Goal: Task Accomplishment & Management: Use online tool/utility

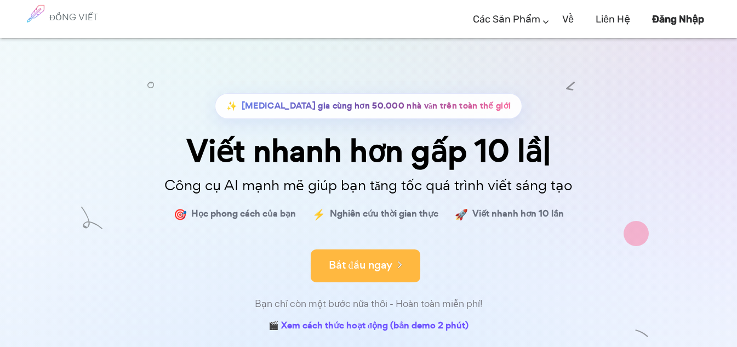
click at [375, 270] on font "Bắt đầu ngay" at bounding box center [361, 265] width 64 height 15
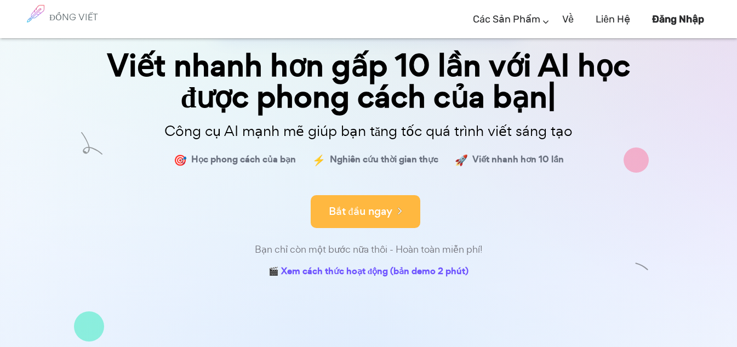
scroll to position [91, 0]
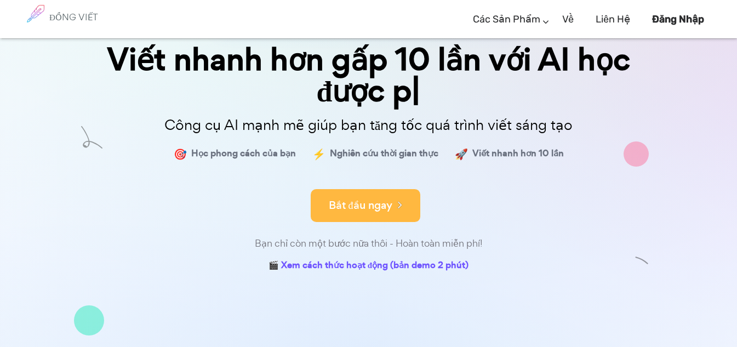
click at [371, 218] on button "Bắt đầu ngay" at bounding box center [366, 205] width 110 height 33
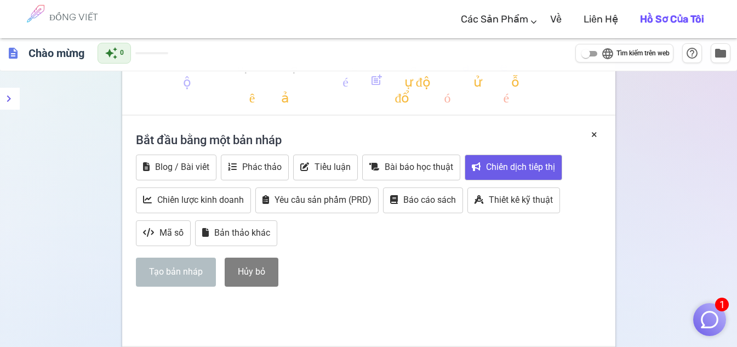
scroll to position [182, 0]
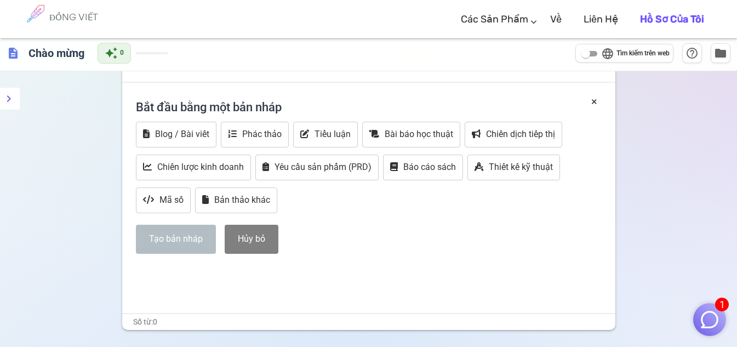
click at [677, 167] on div "định dạng_in đậm định dạng_in nghiêng định dạng_gạch chân looks_one trông_hai t…" at bounding box center [368, 153] width 737 height 522
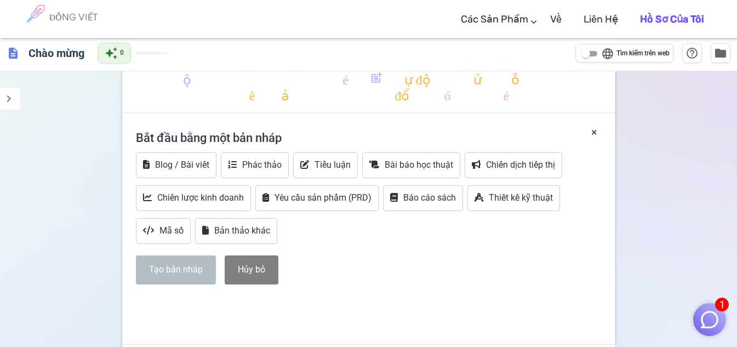
scroll to position [0, 0]
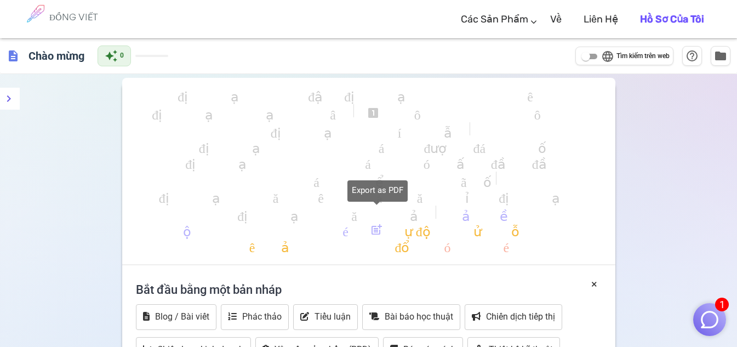
click at [449, 217] on font "tải về" at bounding box center [478, 214] width 59 height 13
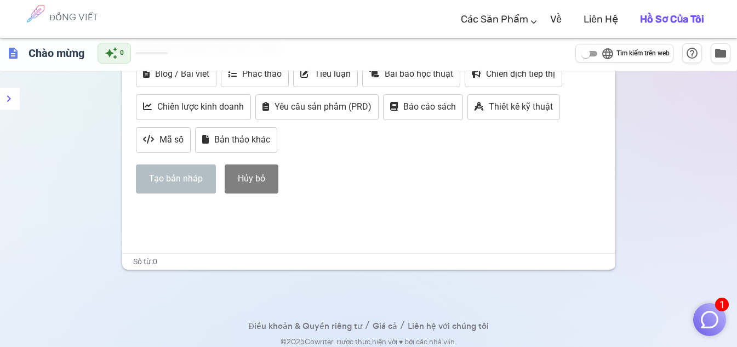
scroll to position [157, 0]
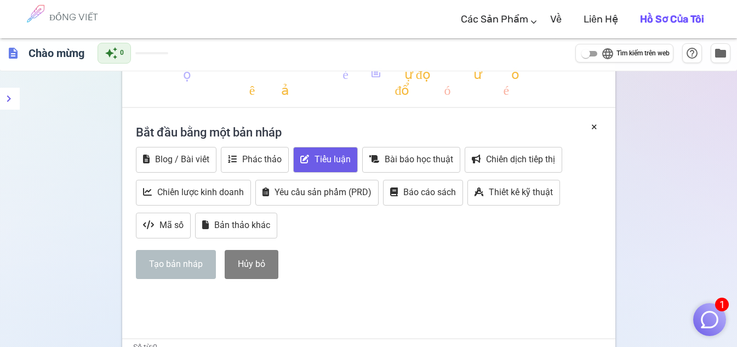
click at [339, 165] on button "Tiểu luận" at bounding box center [325, 160] width 65 height 26
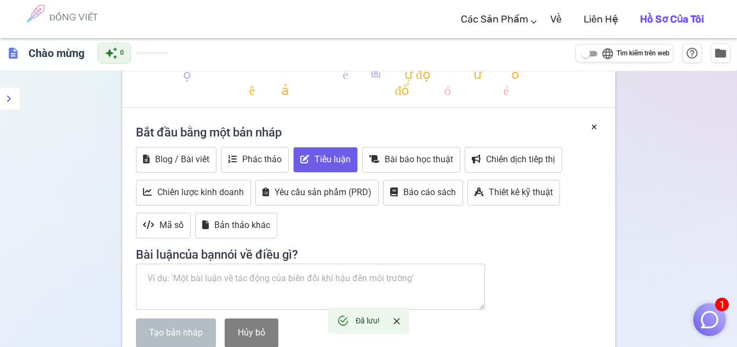
click at [243, 288] on textarea at bounding box center [311, 287] width 350 height 46
paste textarea "Theo khảo sát, ngành thực phẩm chế biến sẵn tại [GEOGRAPHIC_DATA] đang tăng trư…"
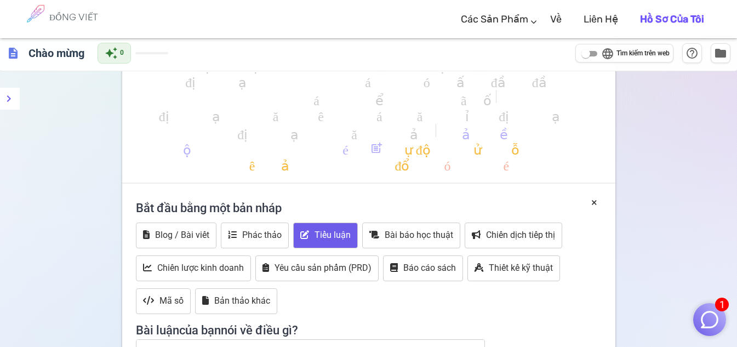
scroll to position [182, 0]
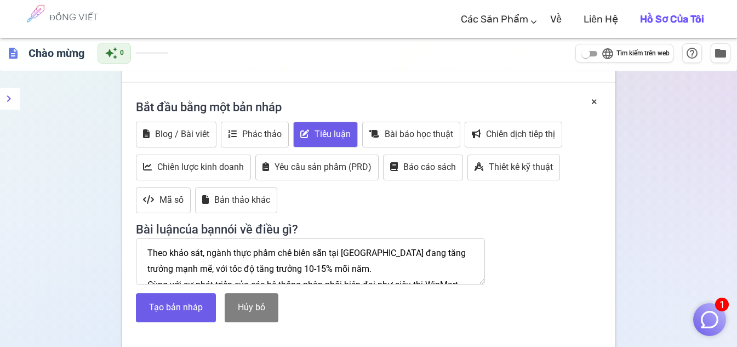
click at [147, 251] on textarea "Theo khảo sát, ngành thực phẩm chế biến sẵn tại [GEOGRAPHIC_DATA] đang tăng trư…" at bounding box center [311, 261] width 350 height 46
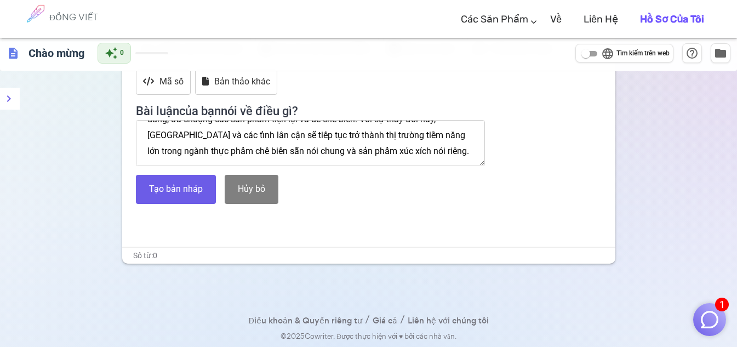
scroll to position [110, 0]
click at [437, 139] on textarea ""Theo khảo sát, ngành thực phẩm chế biến sẵn tại [GEOGRAPHIC_DATA] đang tăng tr…" at bounding box center [311, 143] width 350 height 46
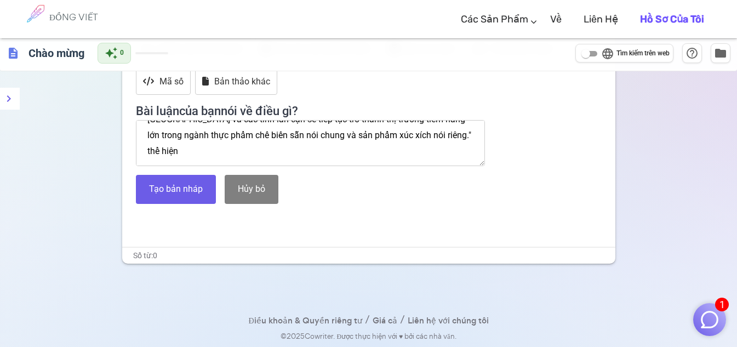
drag, startPoint x: 435, startPoint y: 134, endPoint x: 447, endPoint y: 145, distance: 15.9
click at [447, 145] on textarea ""Theo khảo sát, ngành thực phẩm chế biến sẵn tại [GEOGRAPHIC_DATA] đang tăng tr…" at bounding box center [311, 143] width 350 height 46
paste textarea "Ngành thực phẩm chế biến sẵn tại [GEOGRAPHIC_DATA], đặc biệt là sản phẩm xúc xí…"
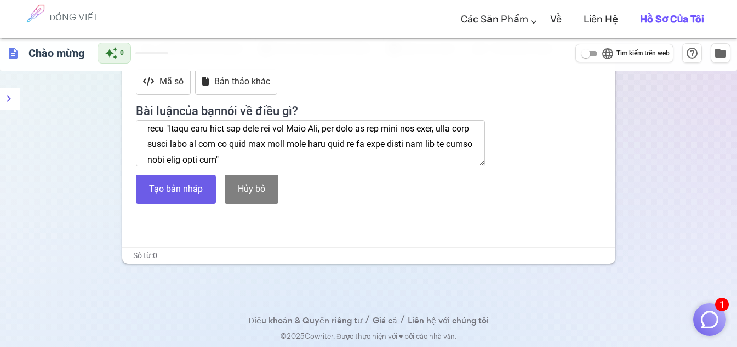
scroll to position [148, 0]
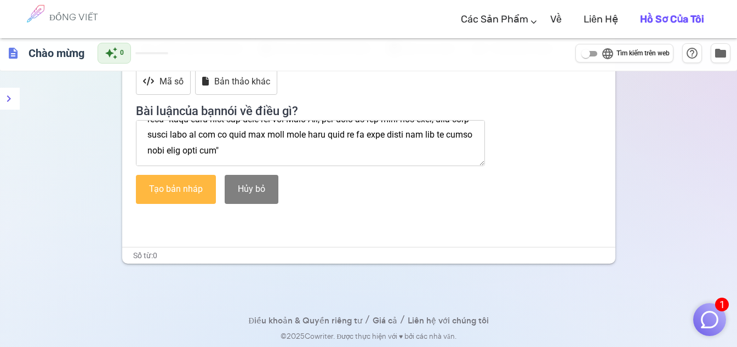
type textarea ""Lore ipsu dol, sitam cons adip eli sedd eiu tem Inci Utl etdo magn aliqua enim…"
click at [176, 202] on button "Tạo bản nháp" at bounding box center [176, 189] width 80 height 29
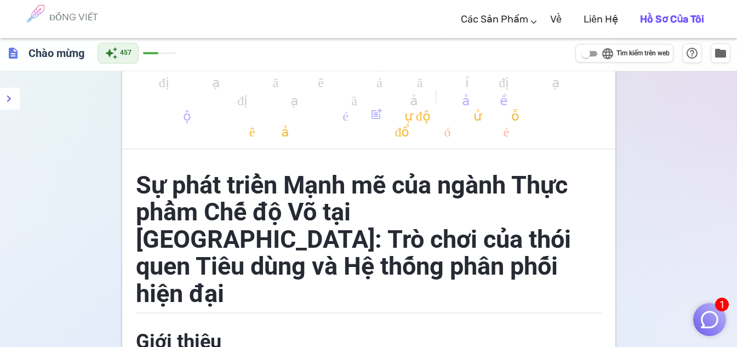
scroll to position [0, 0]
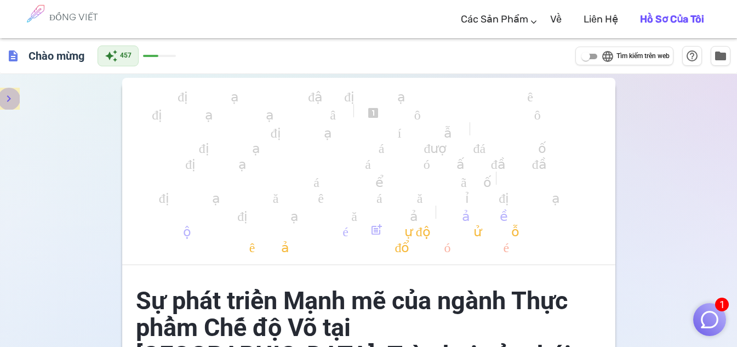
click at [8, 91] on button "thực đơn" at bounding box center [9, 99] width 22 height 22
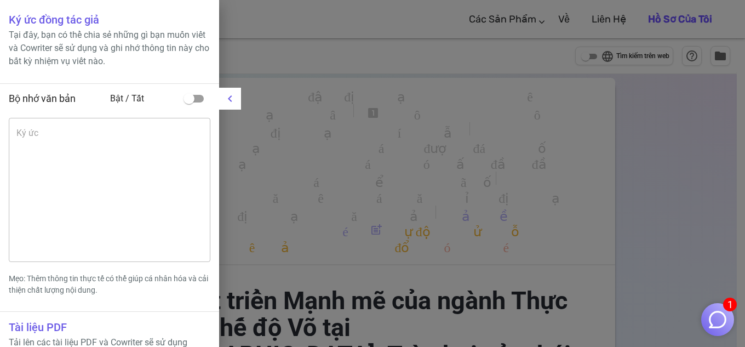
click at [342, 131] on div at bounding box center [372, 173] width 745 height 347
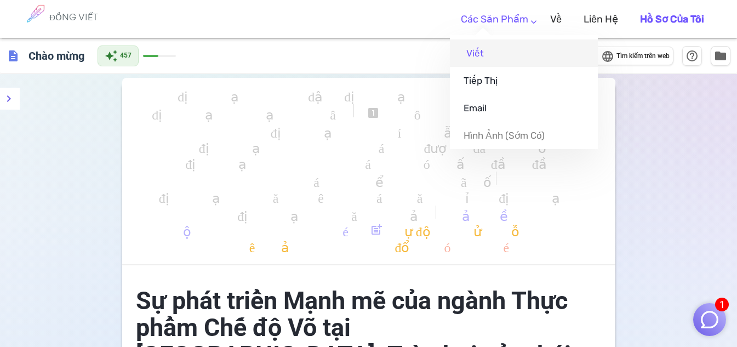
click at [505, 54] on link "Viết" at bounding box center [524, 52] width 148 height 27
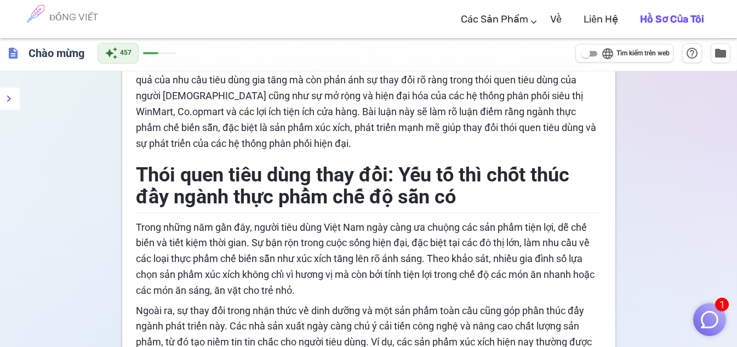
scroll to position [456, 0]
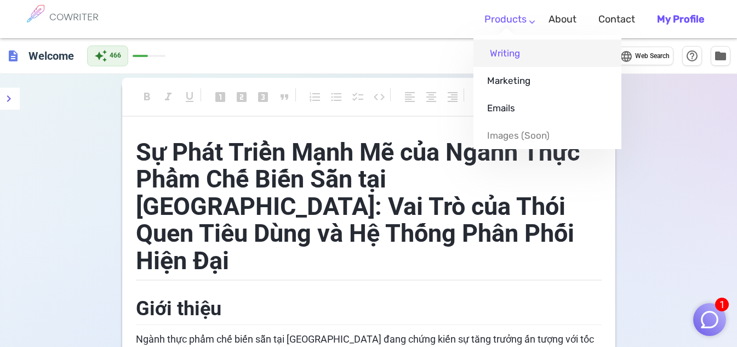
click at [525, 58] on link "Writing" at bounding box center [547, 52] width 148 height 27
click at [504, 58] on link "Writing" at bounding box center [547, 52] width 148 height 27
click at [488, 53] on link "Writing" at bounding box center [547, 52] width 148 height 27
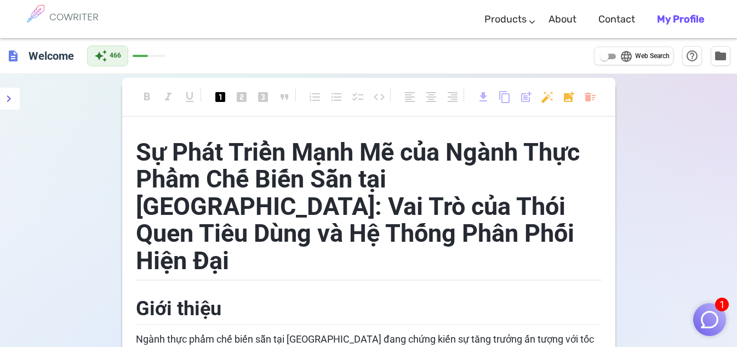
click at [354, 199] on span "Sự Phát Triển Mạnh Mẽ của Ngành Thực Phẩm Chế Biến Sẵn tại Việt Nam: Vai Trò củ…" at bounding box center [361, 207] width 450 height 138
click at [258, 151] on span "Sự Phát Triển Mạnh Mẽ của Ngành Thực Phẩm Chế Biến Sẵn tại Việt Nam: Vai Trò củ…" at bounding box center [361, 207] width 450 height 138
click at [335, 181] on span "Sự Phát Triển Mạnh Mẽ của Ngành Thực Phẩm Chế Biến Sẵn tại Việt Nam: Vai Trò củ…" at bounding box center [361, 207] width 450 height 138
click at [371, 218] on span "Sự Phát Triển Mạnh Mẽ của Ngành Thực Phẩm Chế Biến Sẵn tại Việt Nam: Vai Trò củ…" at bounding box center [361, 207] width 450 height 138
click at [296, 103] on div "format_bold format_italic format_underlined looks_one looks_two looks_3 format_…" at bounding box center [368, 102] width 493 height 29
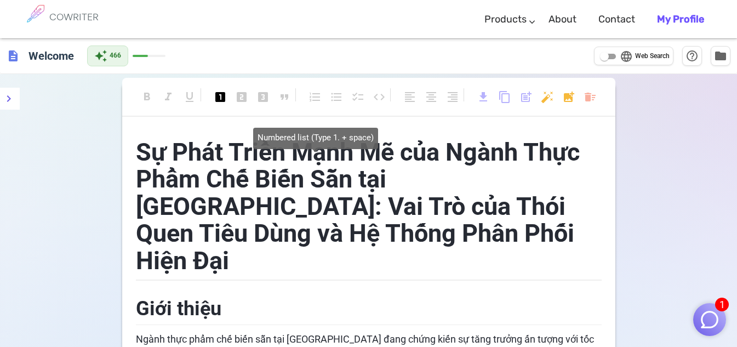
click at [312, 101] on span "format_list_numbered" at bounding box center [314, 96] width 13 height 13
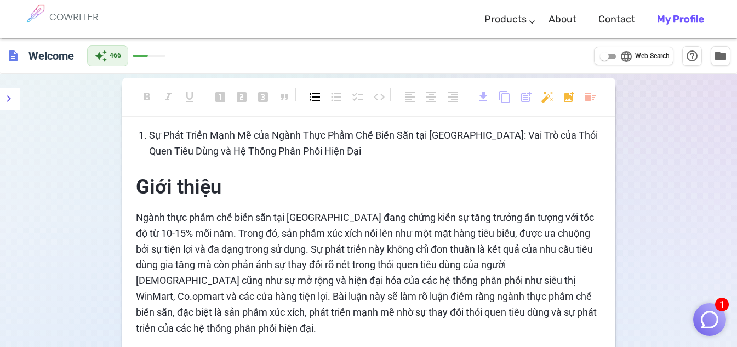
click at [153, 98] on div "format_bold format_italic format_underlined looks_one looks_two looks_3 format_…" at bounding box center [368, 102] width 493 height 29
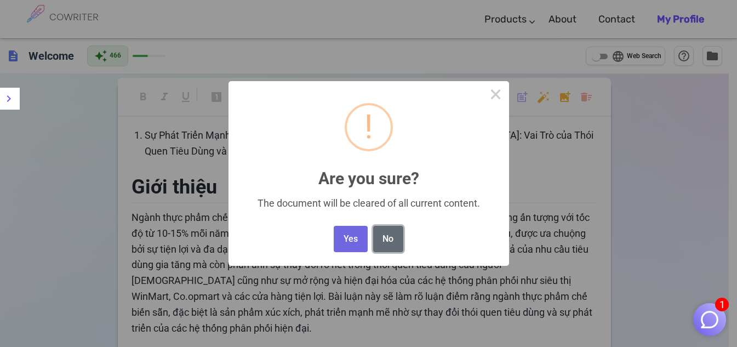
click at [389, 238] on button "No" at bounding box center [388, 239] width 30 height 27
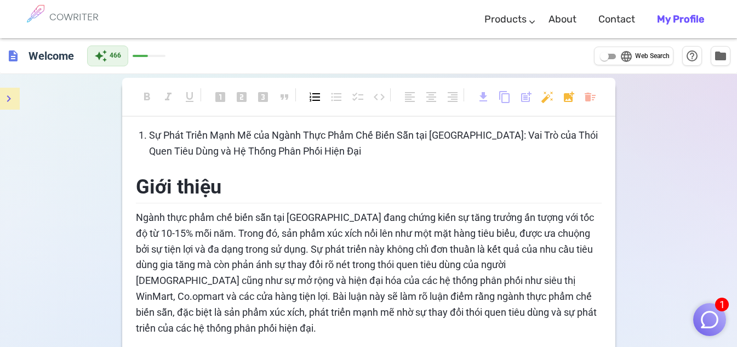
click at [2, 98] on button "menu" at bounding box center [9, 99] width 22 height 22
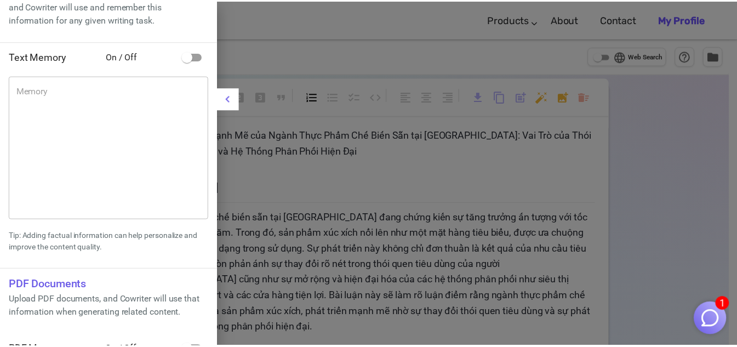
scroll to position [65, 0]
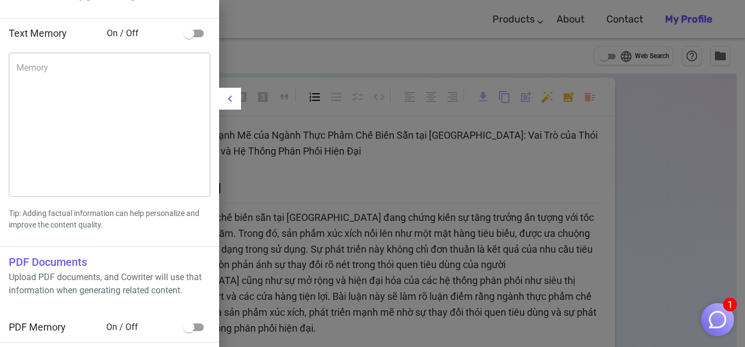
click at [546, 176] on div at bounding box center [372, 173] width 745 height 347
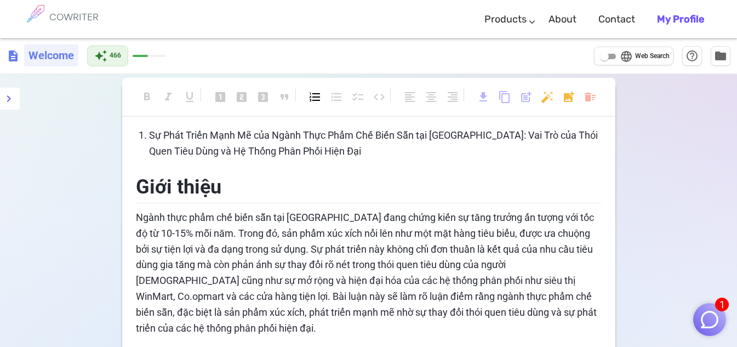
click at [54, 60] on h6 "Welcome" at bounding box center [51, 55] width 54 height 22
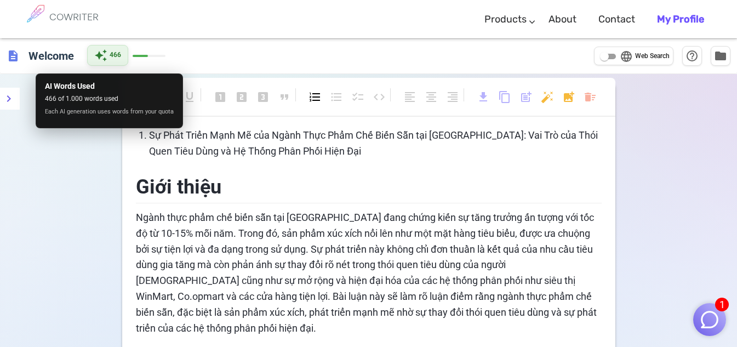
click at [188, 59] on div "description Welcome auto_awesome 466 language Web Search help_outline folder" at bounding box center [368, 56] width 737 height 36
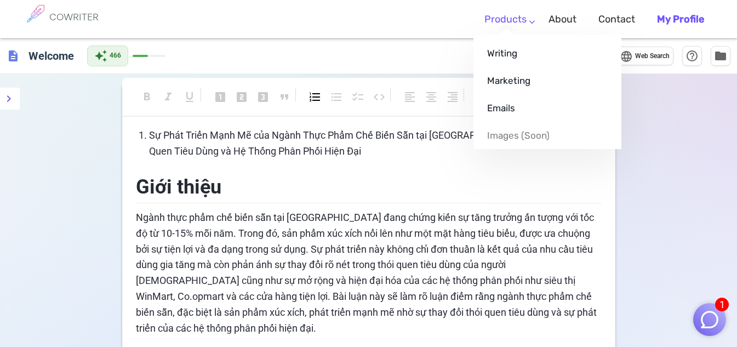
click at [527, 23] on link "Products" at bounding box center [505, 19] width 42 height 32
click at [511, 55] on link "Writing" at bounding box center [547, 52] width 148 height 27
click at [510, 56] on link "Writing" at bounding box center [547, 52] width 148 height 27
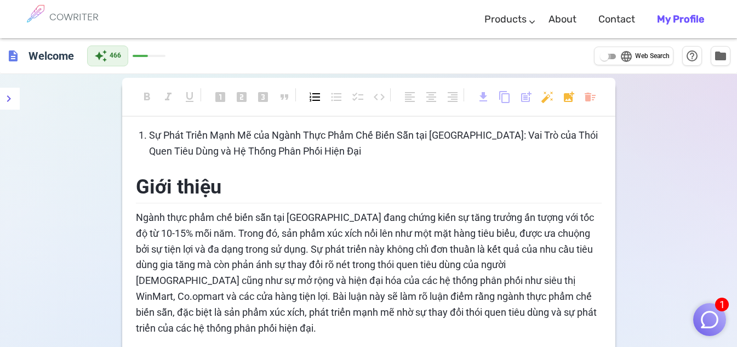
click at [606, 56] on input "language Web Search" at bounding box center [604, 56] width 39 height 13
checkbox input "true"
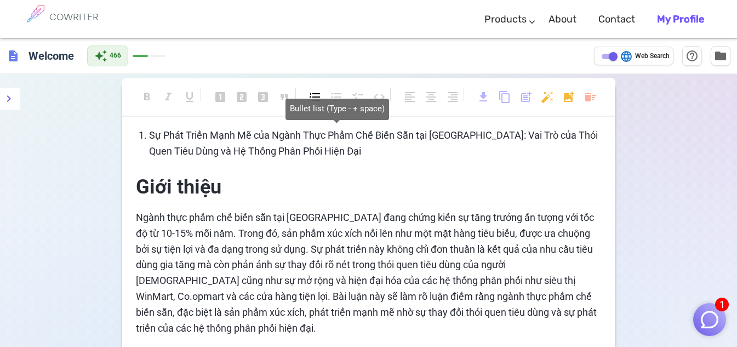
click at [337, 105] on span "format_list_bulleted" at bounding box center [336, 98] width 13 height 16
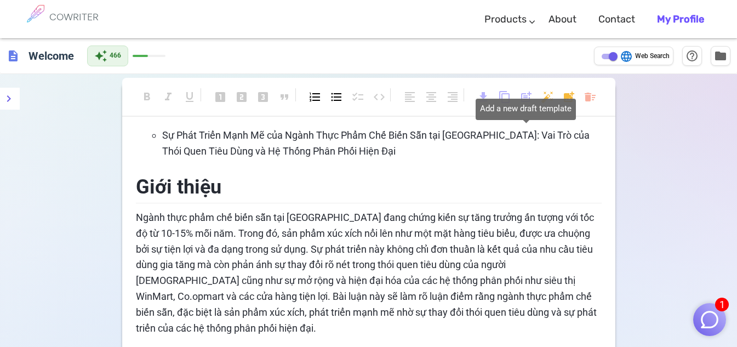
click at [527, 102] on span "post_add" at bounding box center [525, 96] width 13 height 13
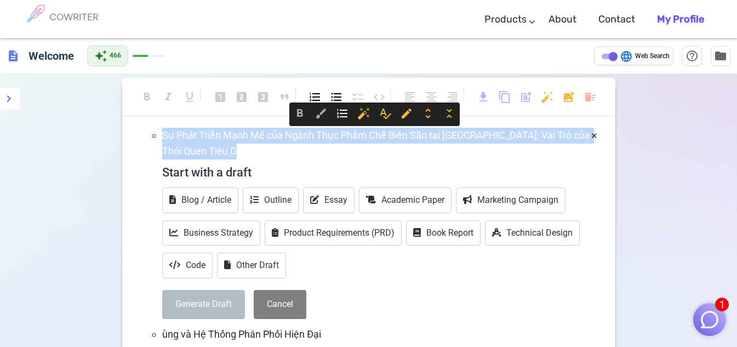
drag, startPoint x: 156, startPoint y: 133, endPoint x: 304, endPoint y: 174, distance: 153.1
click at [304, 174] on ul "Sự Phát Triển Mạnh Mẽ của Ngành Thực Phẩm Chế Biến Sẵn tại Việt Nam: Vai Trò củ…" at bounding box center [375, 235] width 453 height 215
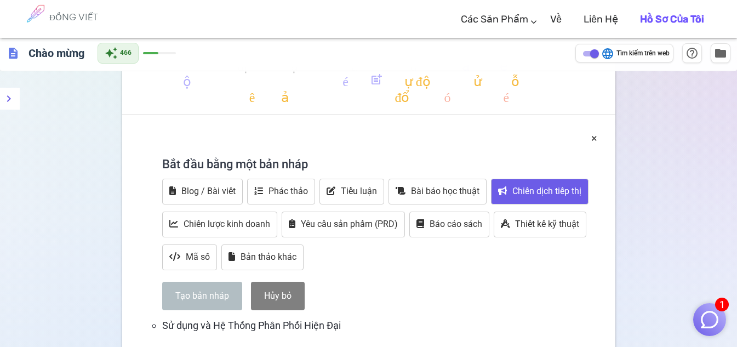
scroll to position [182, 0]
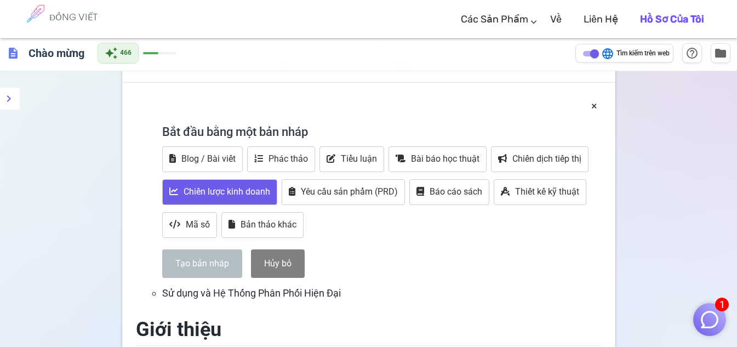
click at [202, 188] on font "Chiến lược kinh doanh" at bounding box center [227, 191] width 87 height 10
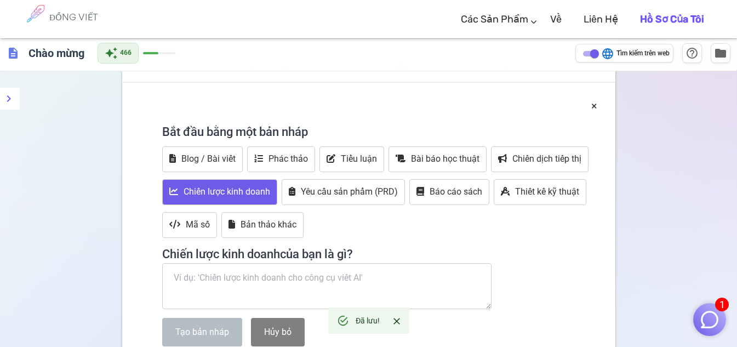
click at [259, 272] on textarea at bounding box center [327, 286] width 330 height 46
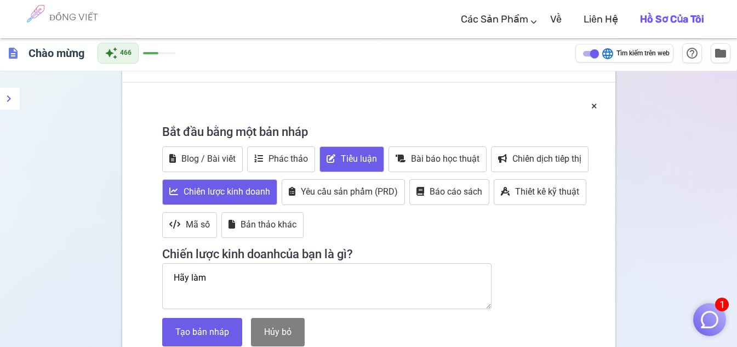
click at [353, 156] on font "Tiểu luận" at bounding box center [359, 158] width 36 height 10
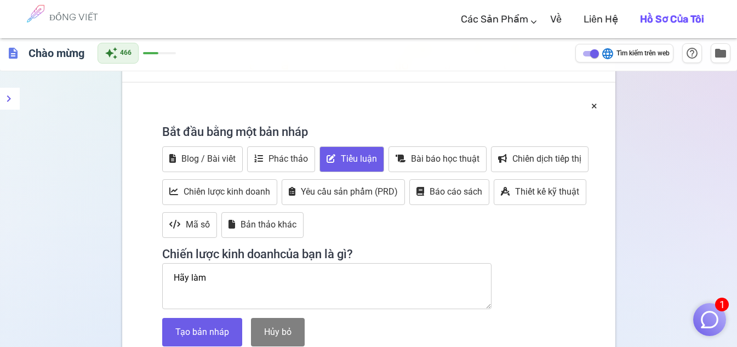
click at [347, 157] on font "Tiểu luận" at bounding box center [359, 158] width 36 height 10
click at [254, 282] on textarea "Hãy làm" at bounding box center [327, 286] width 330 height 46
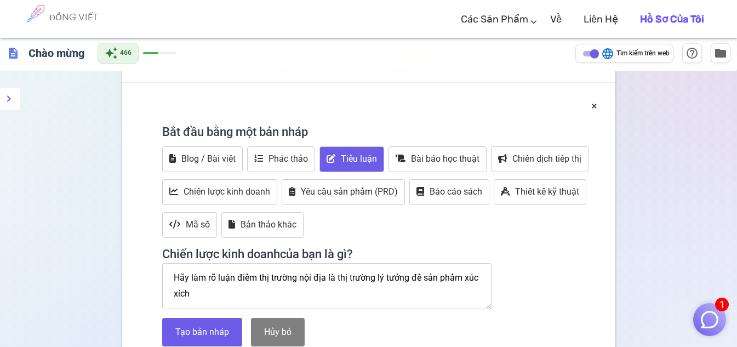
click at [291, 290] on textarea "Hãy làm rõ luận điểm thị trường nội địa là thị trường lý tưởng để sản phẩm xúc …" at bounding box center [327, 286] width 330 height 46
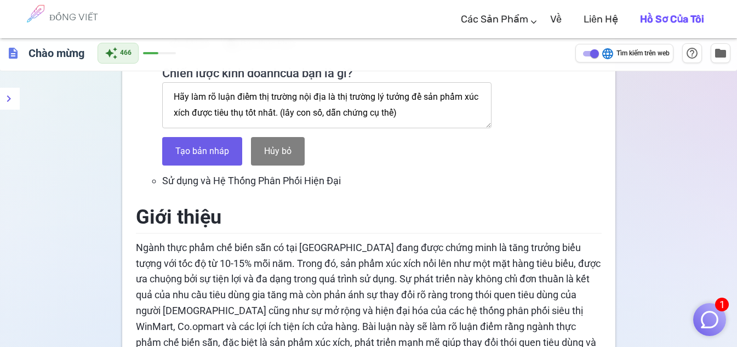
scroll to position [365, 0]
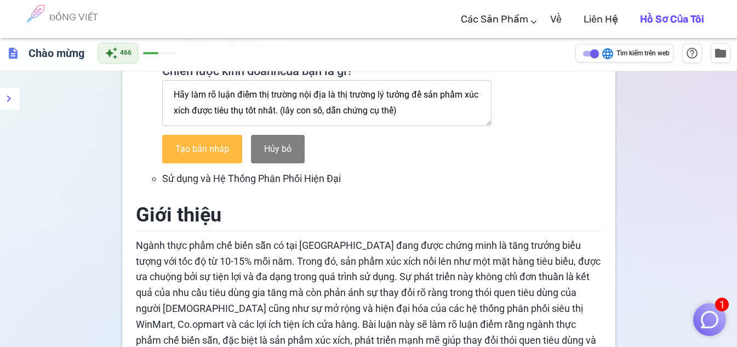
type textarea "Hãy làm rõ luận điểm thị trường nội địa là thị trường lý tưởng để sản phẩm xúc …"
click at [221, 156] on button "Tạo bản nháp" at bounding box center [202, 149] width 80 height 29
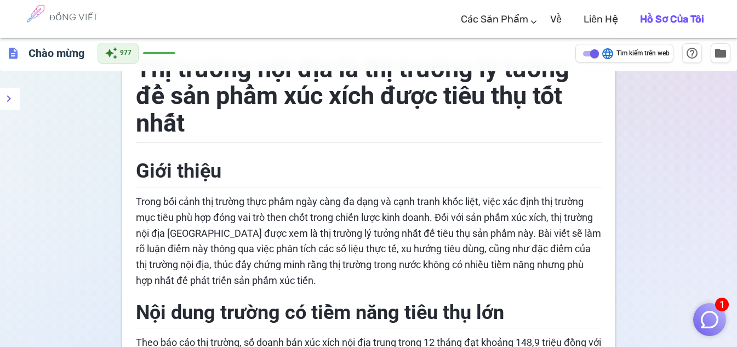
scroll to position [0, 0]
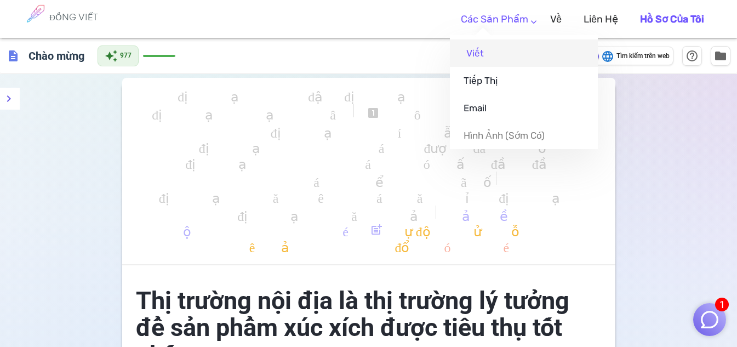
click at [488, 59] on link "Viết" at bounding box center [524, 52] width 148 height 27
click at [479, 54] on font "Viết" at bounding box center [475, 53] width 18 height 11
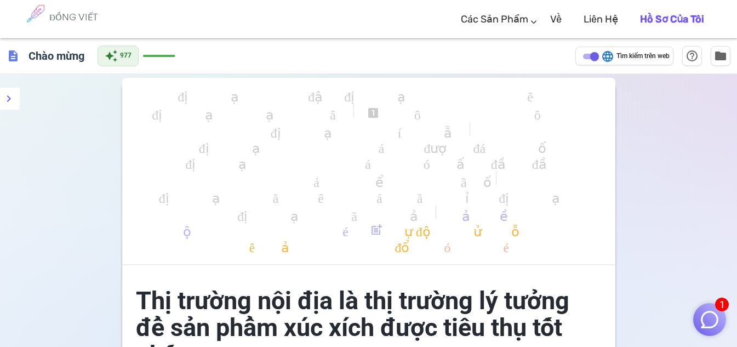
scroll to position [182, 0]
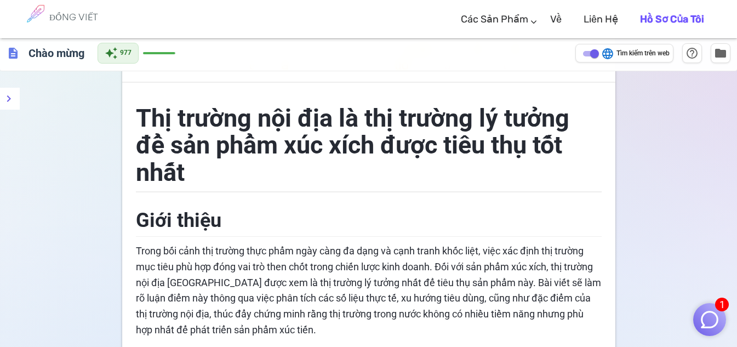
click at [322, 155] on font "Thị trường nội địa là thị trường lý tưởng để sản phẩm xúc xích được tiêu thụ tố…" at bounding box center [355, 145] width 439 height 83
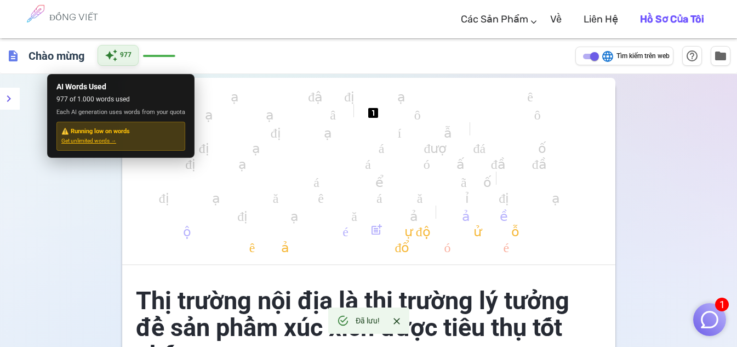
click at [122, 60] on span "977" at bounding box center [126, 55] width 12 height 11
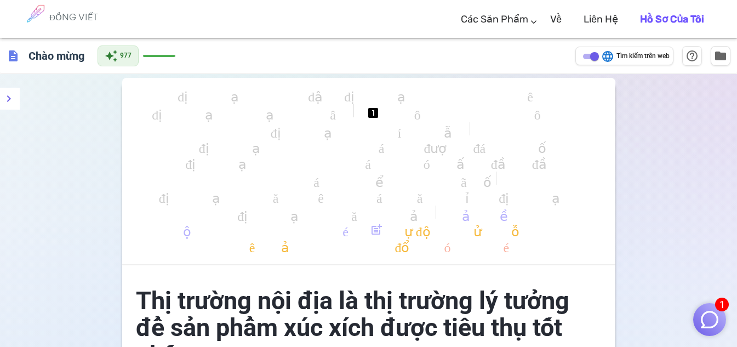
click at [331, 284] on h1 "Thị trường nội địa là thị trường lý tưởng để sản phẩm xúc xích được tiêu thụ tố…" at bounding box center [369, 325] width 466 height 99
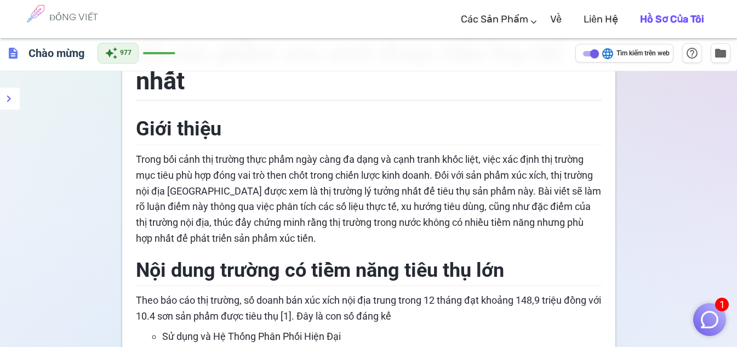
drag, startPoint x: 133, startPoint y: 300, endPoint x: 326, endPoint y: 364, distance: 203.4
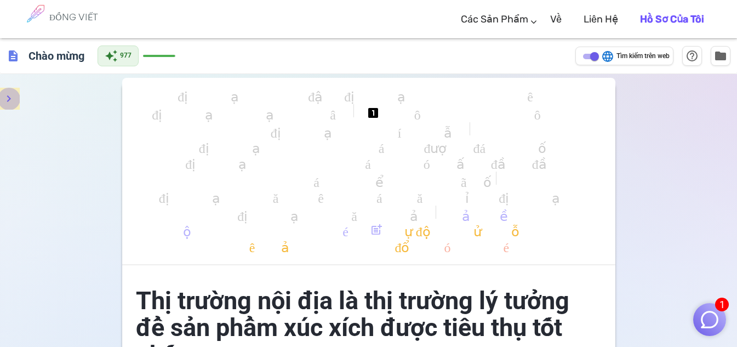
click at [7, 89] on button "thực đơn" at bounding box center [9, 99] width 22 height 22
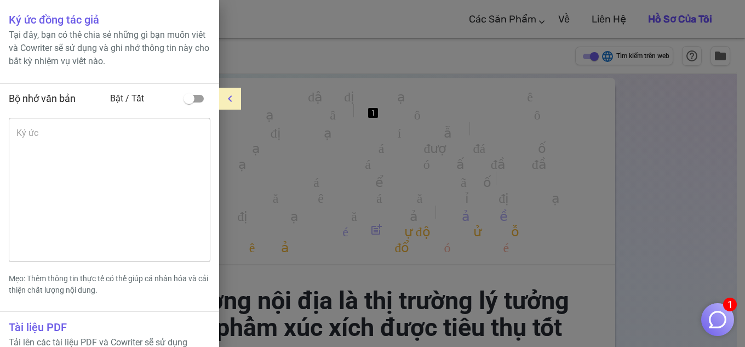
click at [235, 104] on icon "thực đơn" at bounding box center [230, 98] width 13 height 13
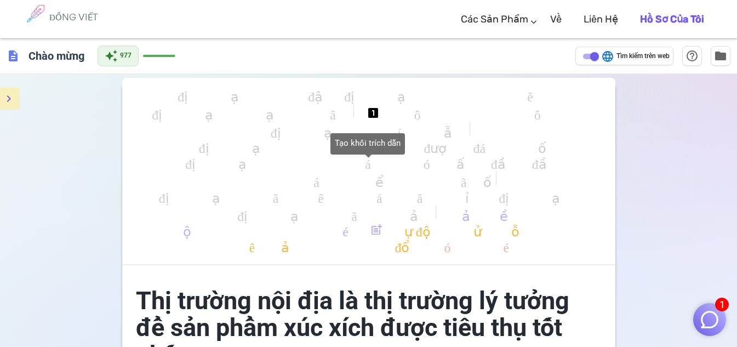
click at [316, 130] on font "định dạng_trích dẫn" at bounding box center [368, 130] width 195 height 13
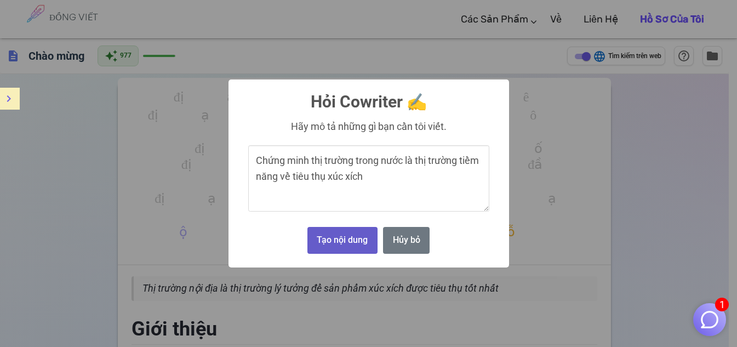
type textarea "Chứng minh thị trường trong nước là thị trường tiềm năng về tiêu thụ xúc xích"
click at [321, 243] on font "Tạo nội dung" at bounding box center [342, 239] width 51 height 10
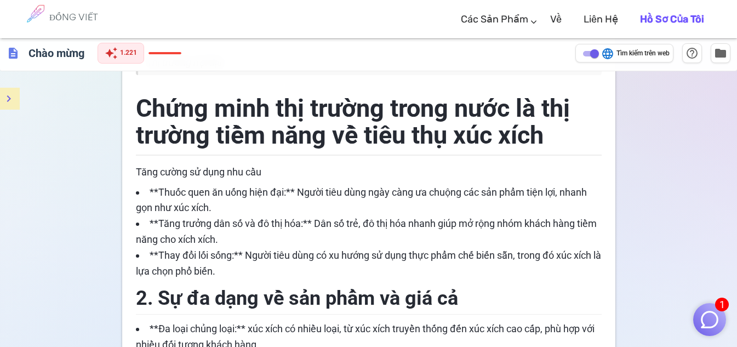
scroll to position [222, 0]
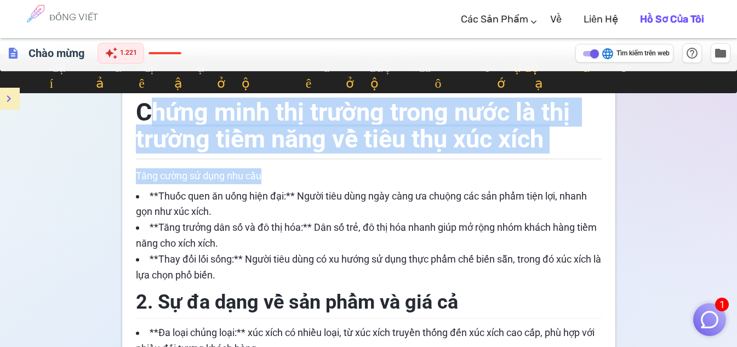
drag, startPoint x: 145, startPoint y: 111, endPoint x: 630, endPoint y: 165, distance: 487.9
click at [547, 168] on p "Tăng cường sử dụng nhu cầu" at bounding box center [369, 176] width 466 height 16
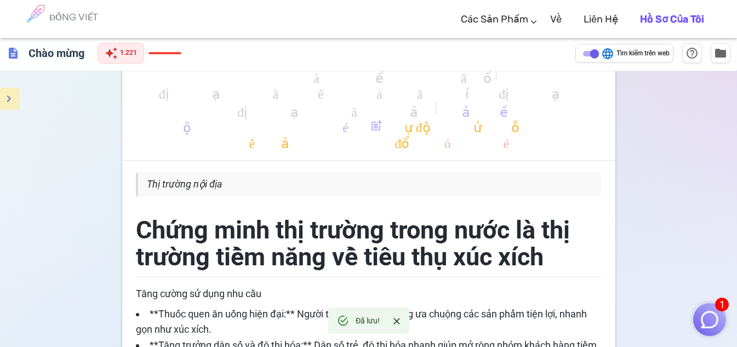
scroll to position [131, 0]
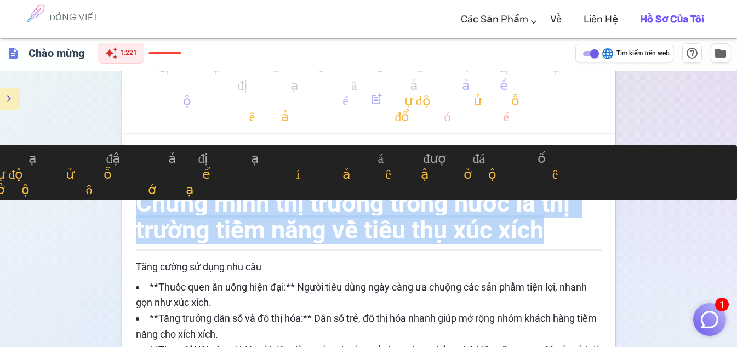
drag, startPoint x: 139, startPoint y: 202, endPoint x: 549, endPoint y: 231, distance: 410.8
click at [549, 231] on h1 "Chứng minh thị trường trong nước là thị trường tiềm năng về tiêu thụ xúc xích" at bounding box center [369, 215] width 466 height 72
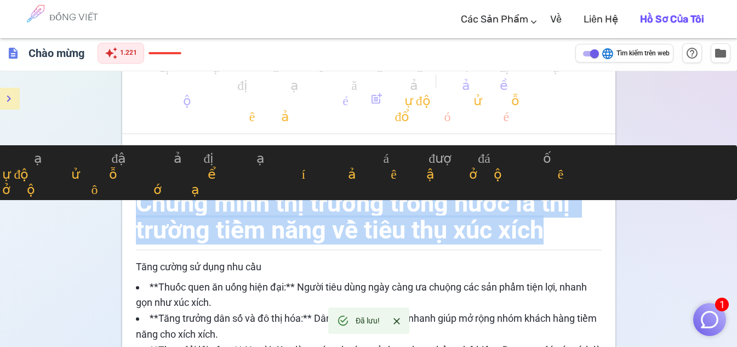
copy font "Chứng minh thị trường trong nước là thị trường tiềm năng về tiêu thụ xúc xích"
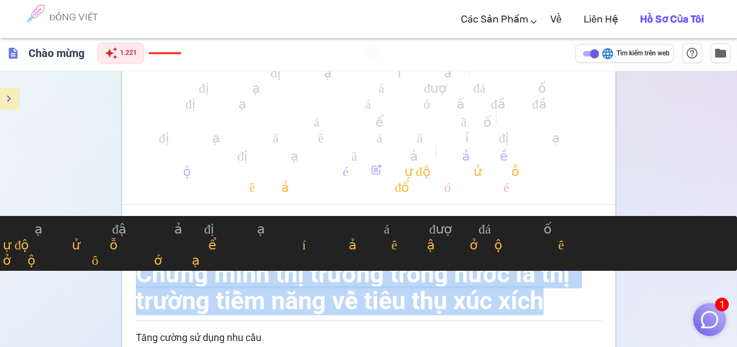
scroll to position [0, 0]
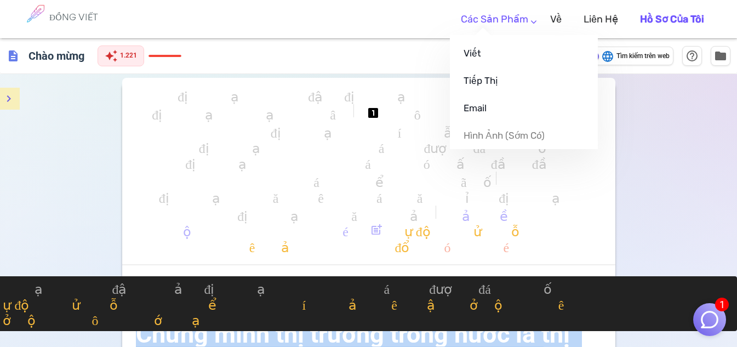
click at [528, 24] on link "Các sản phẩm" at bounding box center [494, 19] width 67 height 32
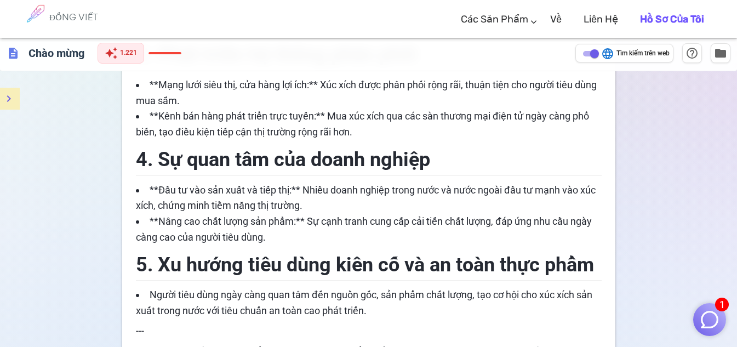
scroll to position [822, 0]
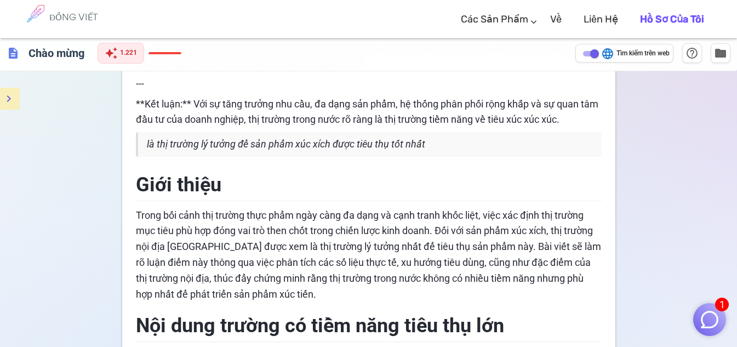
click at [344, 220] on font "Trong bối cảnh thị trường thực phẩm ngày càng đa dạng và cạnh tranh khốc liệt, …" at bounding box center [369, 254] width 467 height 90
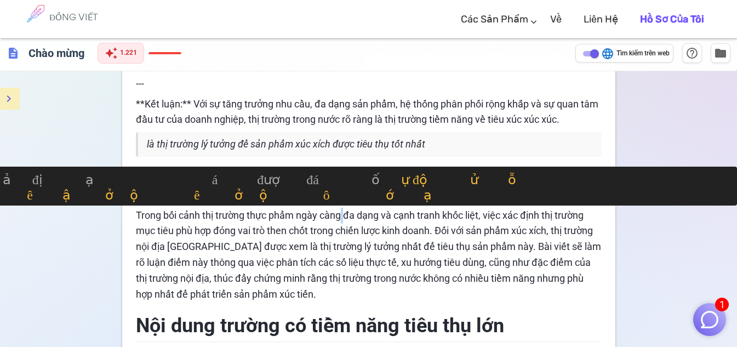
click at [344, 220] on body "1 ĐỒNG VIẾT Các sản phẩm Viết Tiếp thị Email Hình ảnh (sớm có) Về Liên hệ Hồ sơ…" at bounding box center [368, 312] width 737 height 2269
click at [351, 261] on font "Trong bối cảnh thị trường thực phẩm ngày càng đa dạng và cạnh tranh khốc liệt, …" at bounding box center [369, 254] width 467 height 90
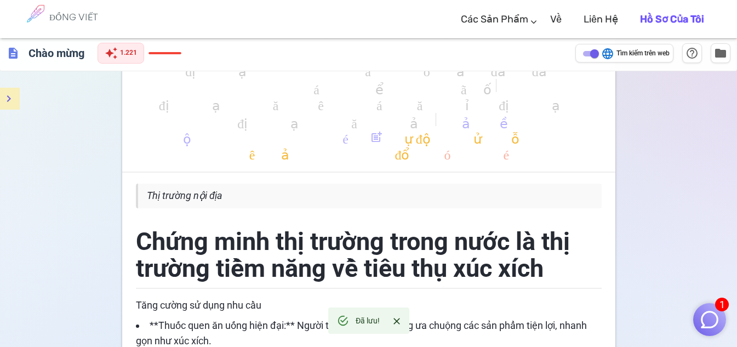
scroll to position [182, 0]
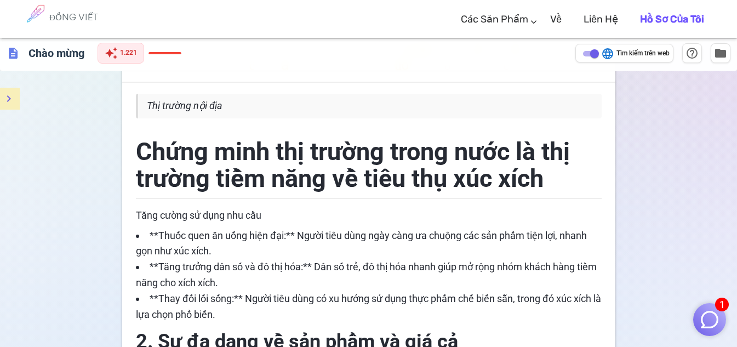
click at [201, 113] on blockquote "Thị trường nội địa" at bounding box center [369, 106] width 466 height 25
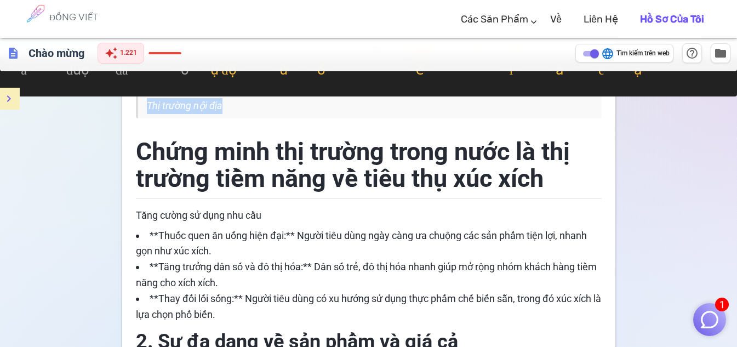
drag, startPoint x: 237, startPoint y: 110, endPoint x: 89, endPoint y: 112, distance: 147.4
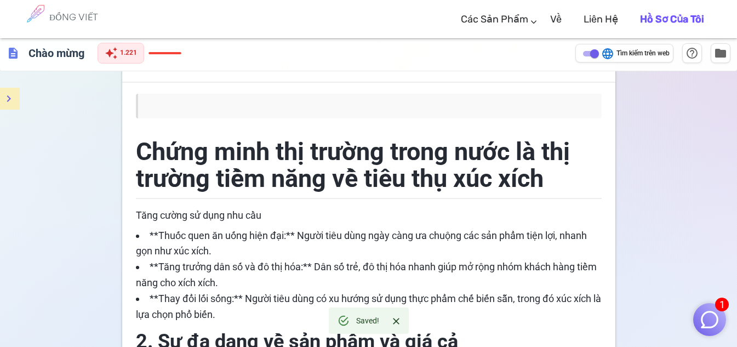
scroll to position [0, 0]
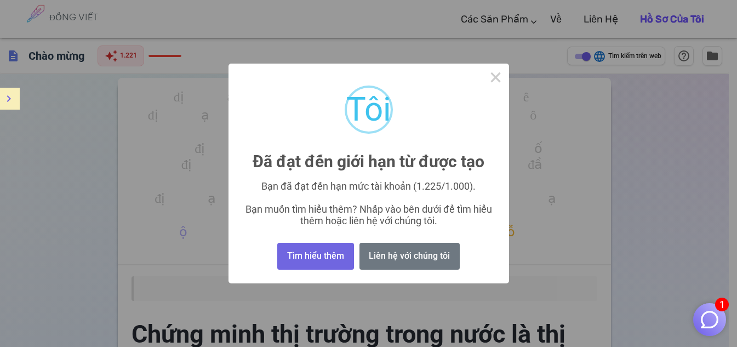
click at [543, 233] on div "× Tôi Đã đạt đến giới hạn từ được tạo Bạn đã đạt đến hạn mức tài khoản (1.225/1…" at bounding box center [368, 173] width 737 height 347
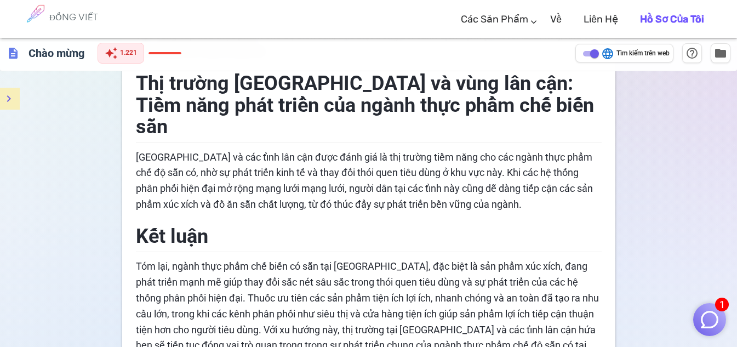
scroll to position [1885, 0]
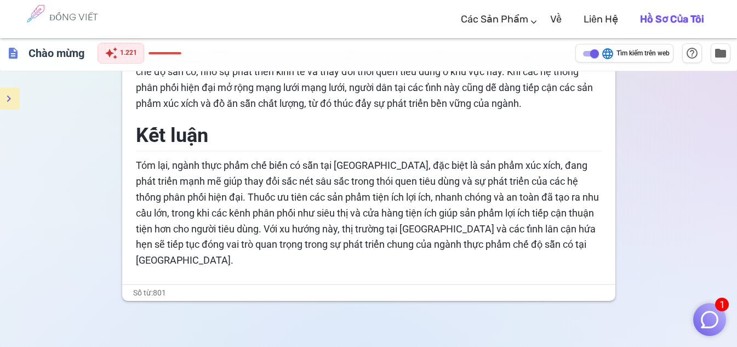
click at [562, 228] on font "Tóm lại, ngành thực phẩm chế biến có sẵn tại [GEOGRAPHIC_DATA], đặc biệt là sản…" at bounding box center [368, 212] width 465 height 106
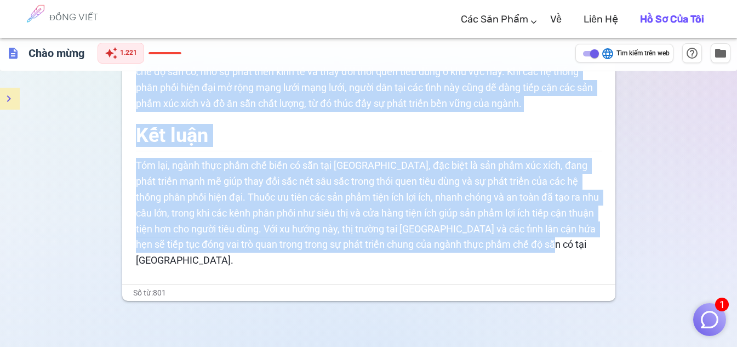
drag, startPoint x: 575, startPoint y: 226, endPoint x: 147, endPoint y: 37, distance: 468.3
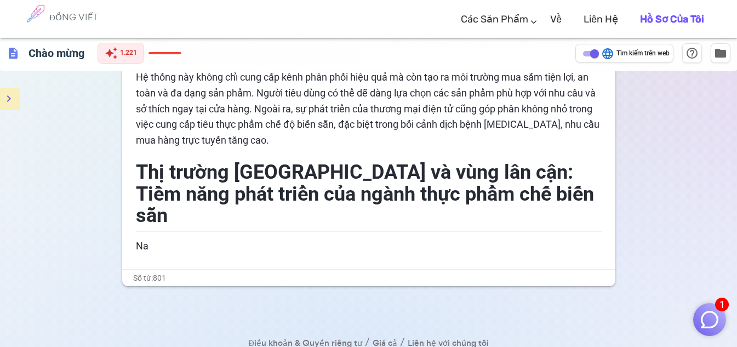
scroll to position [1696, 0]
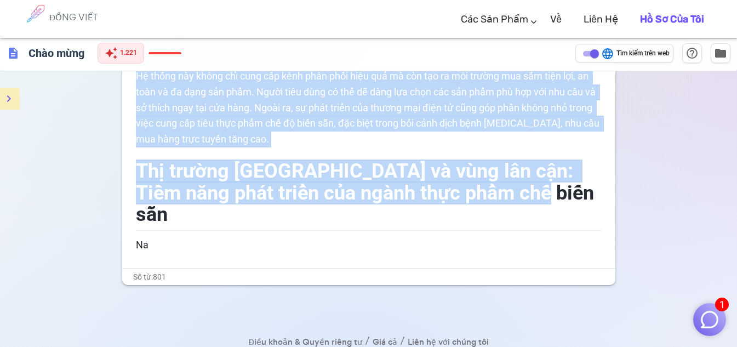
drag, startPoint x: 531, startPoint y: 203, endPoint x: 299, endPoint y: 20, distance: 295.3
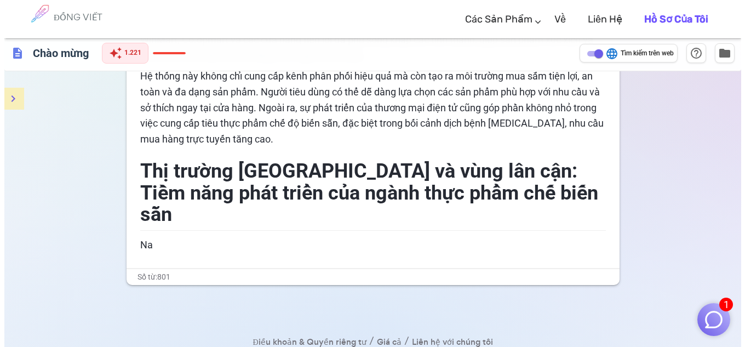
scroll to position [1518, 0]
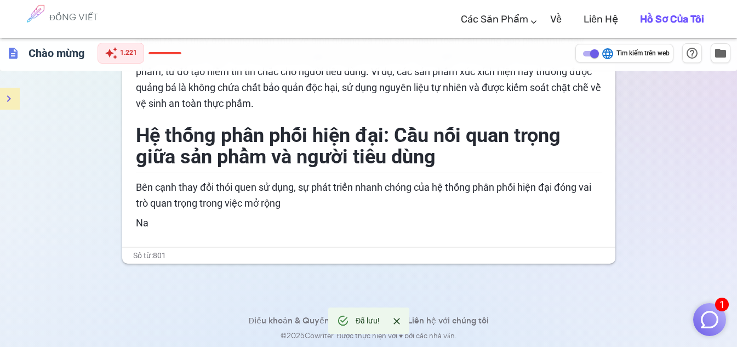
click at [353, 315] on div "Đã lưu!" at bounding box center [368, 320] width 81 height 26
click at [11, 93] on icon "thực đơn" at bounding box center [8, 98] width 13 height 13
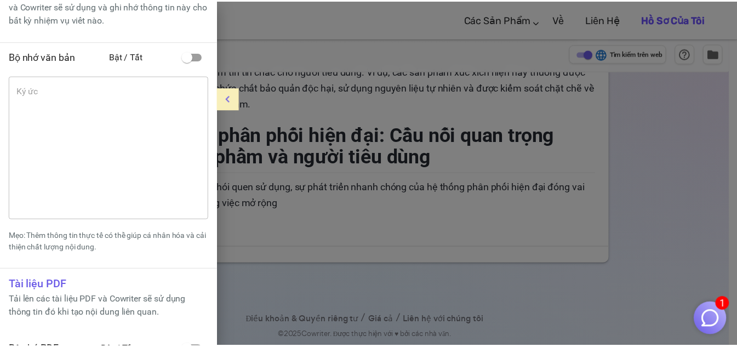
scroll to position [65, 0]
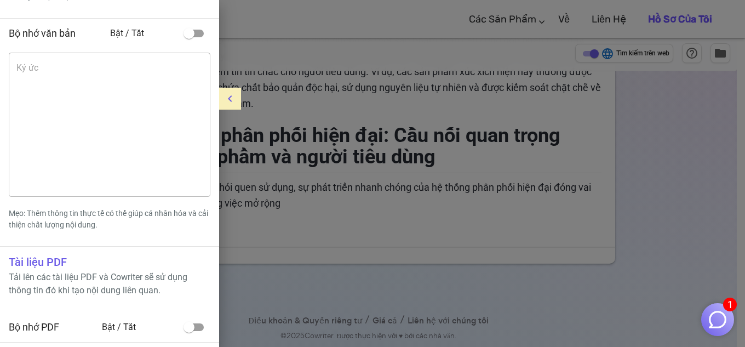
click at [342, 264] on div at bounding box center [372, 173] width 745 height 347
click at [262, 73] on div at bounding box center [372, 173] width 745 height 347
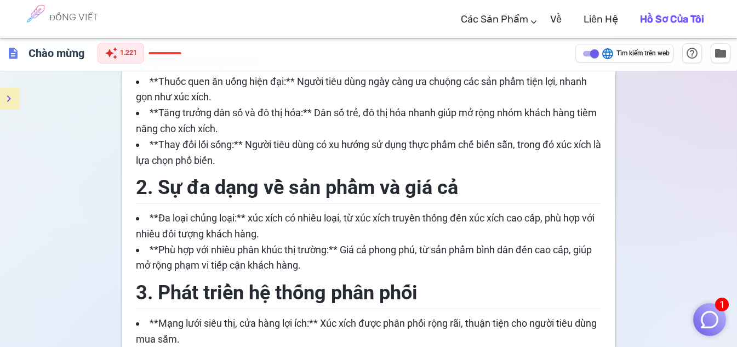
scroll to position [239, 0]
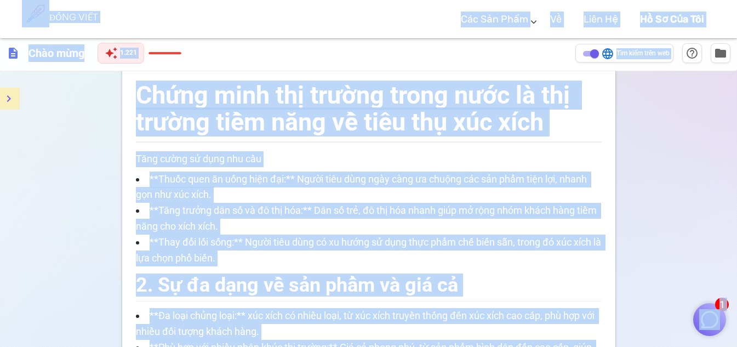
click at [433, 226] on li "**Tăng trưởng dân số và đô thị hóa:** Dân số trẻ, đô thị hóa nhanh giúp mở rộng…" at bounding box center [369, 219] width 466 height 32
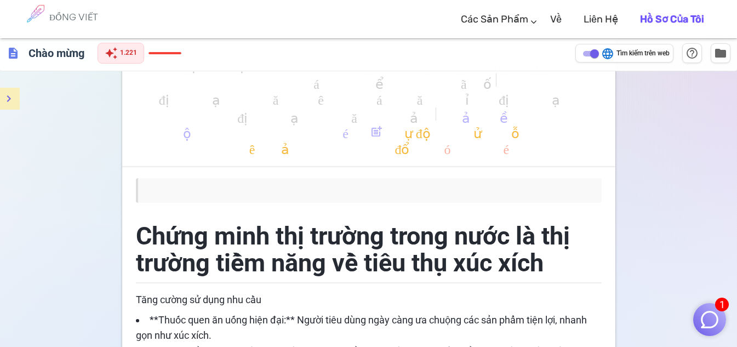
scroll to position [0, 0]
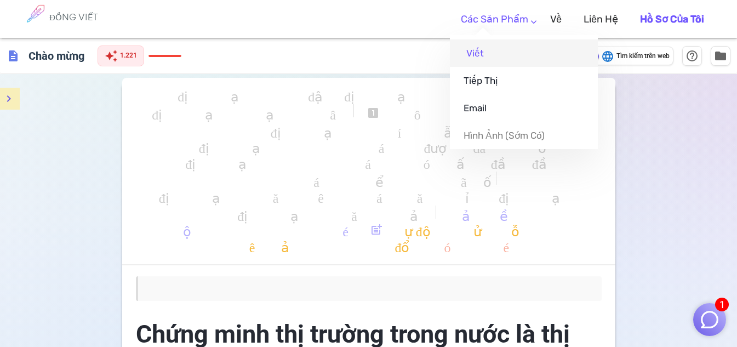
click at [493, 56] on link "Viết" at bounding box center [524, 52] width 148 height 27
click at [489, 56] on link "Viết" at bounding box center [524, 52] width 148 height 27
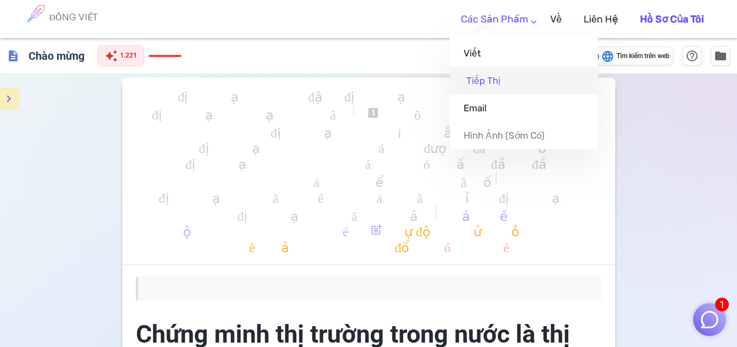
click at [483, 82] on font "Tiếp thị" at bounding box center [483, 80] width 35 height 11
click at [525, 20] on font "Các sản phẩm" at bounding box center [494, 19] width 67 height 12
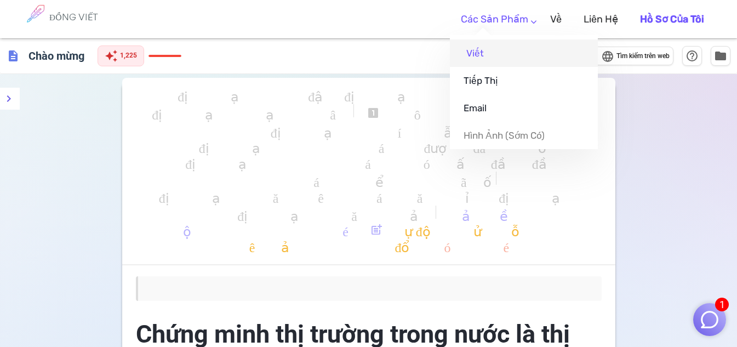
click at [501, 53] on link "Viết" at bounding box center [524, 52] width 148 height 27
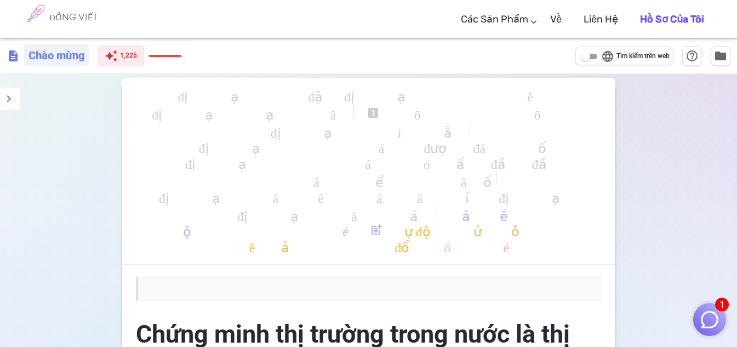
click at [54, 52] on font "Chào mừng" at bounding box center [56, 55] width 56 height 13
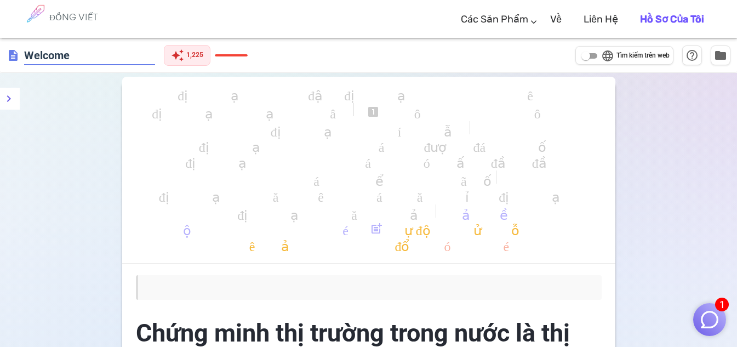
click at [107, 54] on input "Welcome" at bounding box center [89, 55] width 131 height 20
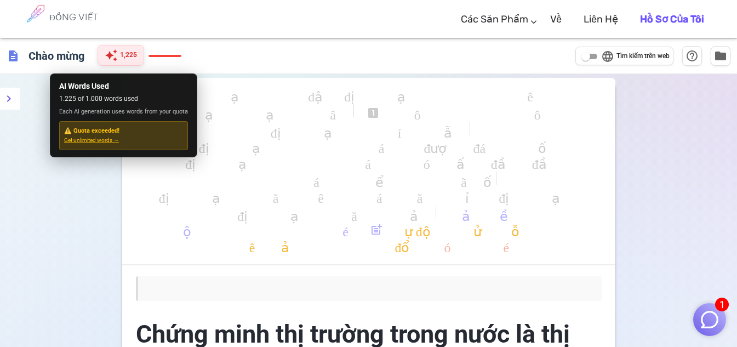
click at [133, 59] on font "1,225" at bounding box center [128, 55] width 17 height 8
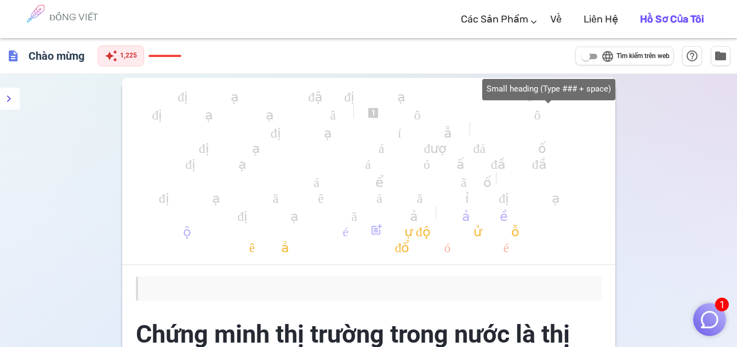
click at [525, 116] on font "trông_3" at bounding box center [550, 112] width 85 height 13
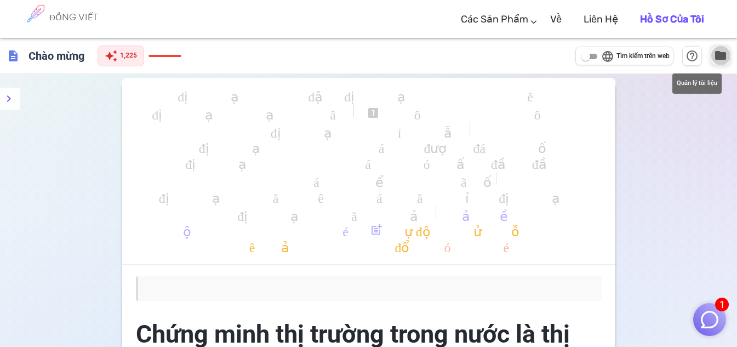
click at [718, 60] on span "folder" at bounding box center [720, 55] width 13 height 13
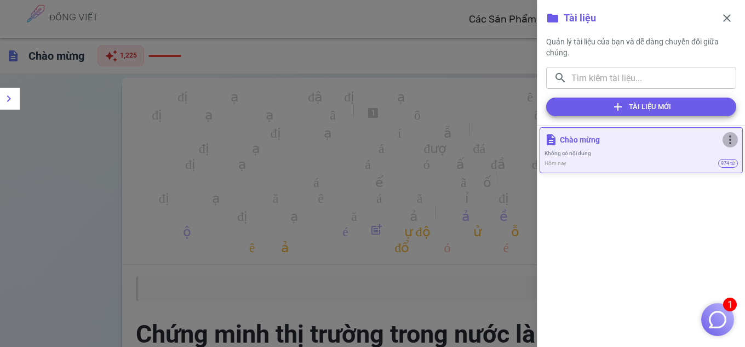
click at [733, 136] on span "more_vert" at bounding box center [730, 139] width 13 height 13
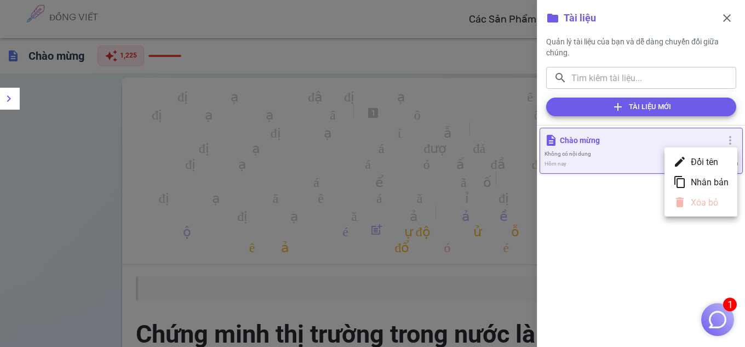
click at [657, 267] on div at bounding box center [372, 173] width 745 height 347
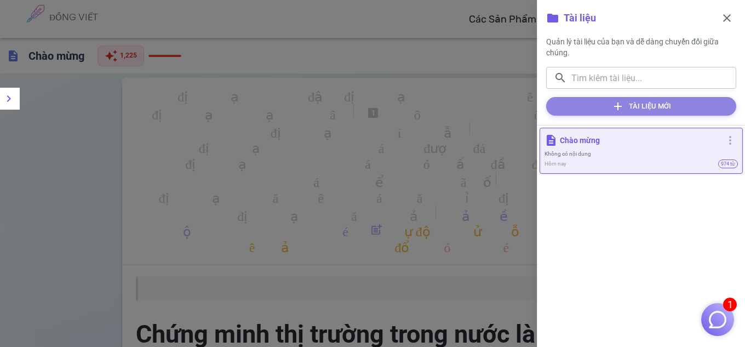
click at [659, 106] on font "Tài liệu mới" at bounding box center [650, 106] width 42 height 8
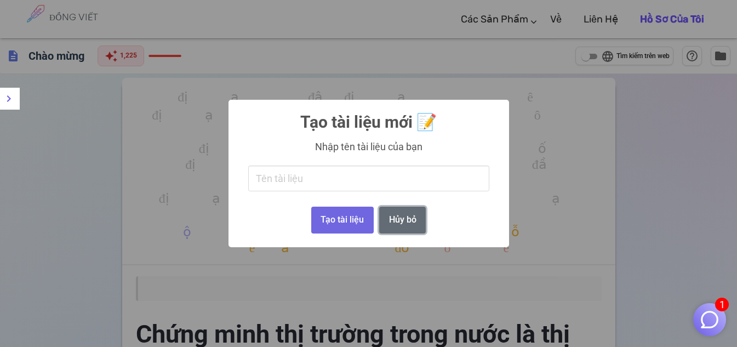
click at [400, 219] on font "Hủy bỏ" at bounding box center [402, 219] width 27 height 10
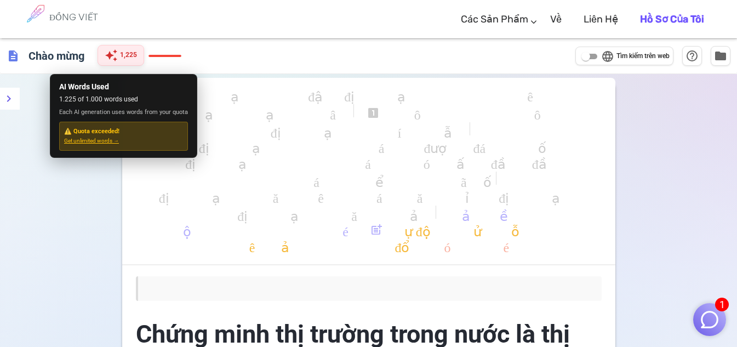
click at [110, 59] on span "auto_awesome" at bounding box center [111, 55] width 13 height 13
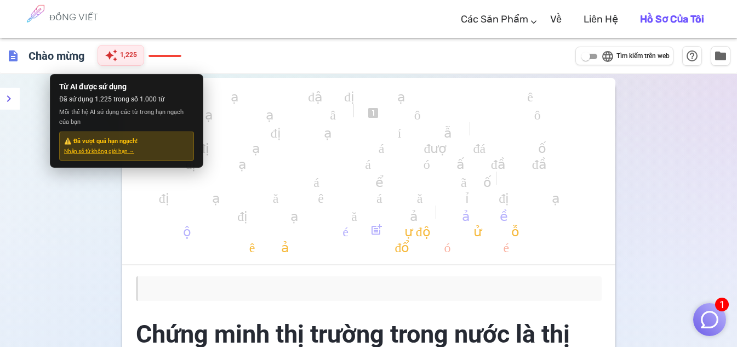
drag, startPoint x: 125, startPoint y: 58, endPoint x: 131, endPoint y: 64, distance: 8.6
click at [129, 61] on div "auto_awesome 1,225" at bounding box center [121, 55] width 47 height 21
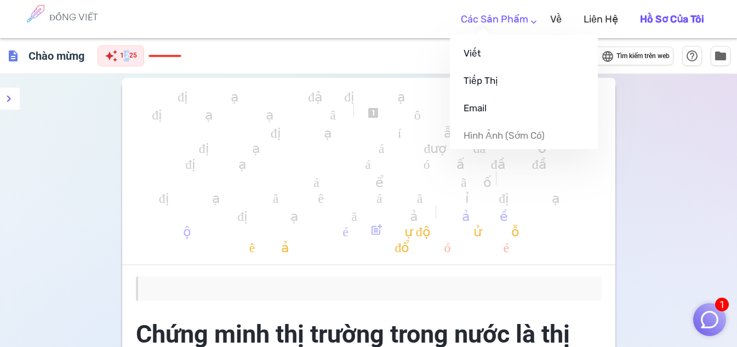
click at [528, 17] on link "Các sản phẩm" at bounding box center [494, 19] width 67 height 32
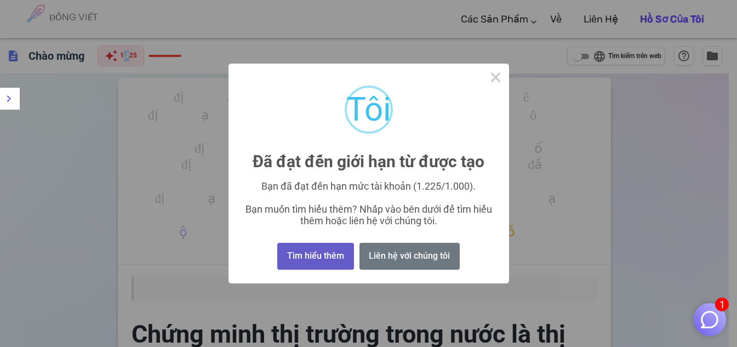
click at [330, 258] on font "Tìm hiểu thêm" at bounding box center [315, 255] width 57 height 10
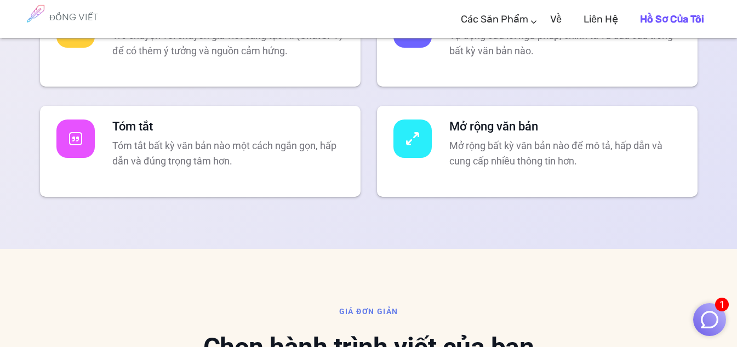
scroll to position [2122, 0]
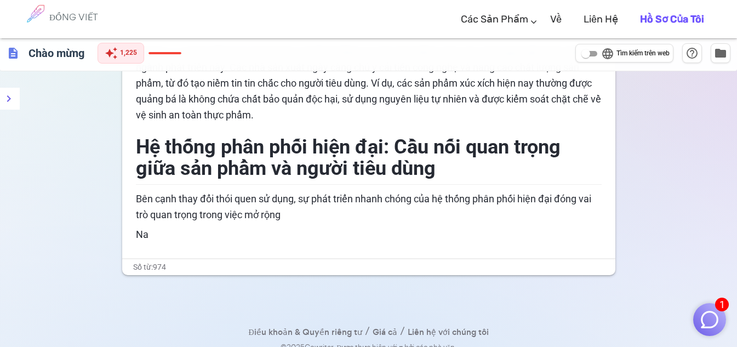
scroll to position [1518, 0]
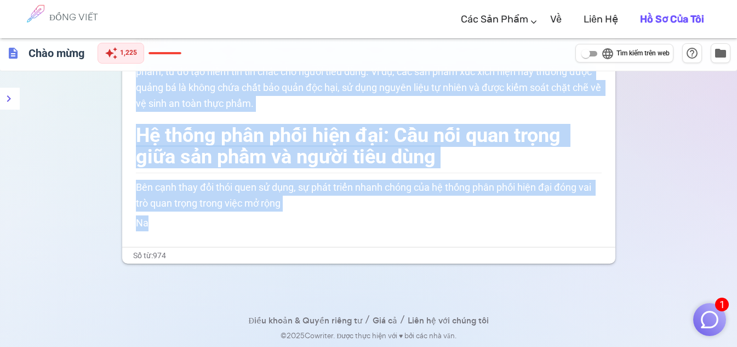
drag, startPoint x: 251, startPoint y: 221, endPoint x: 156, endPoint y: 59, distance: 187.8
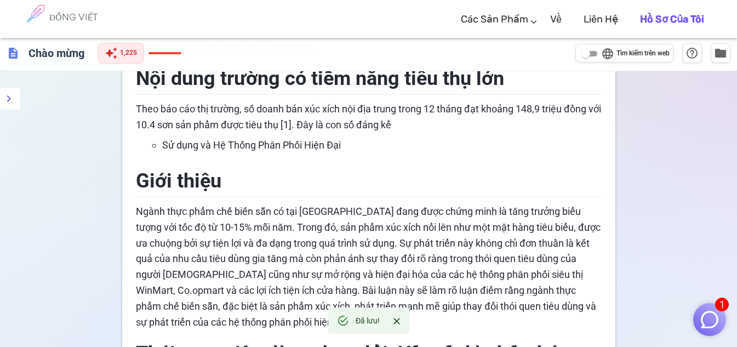
scroll to position [1152, 0]
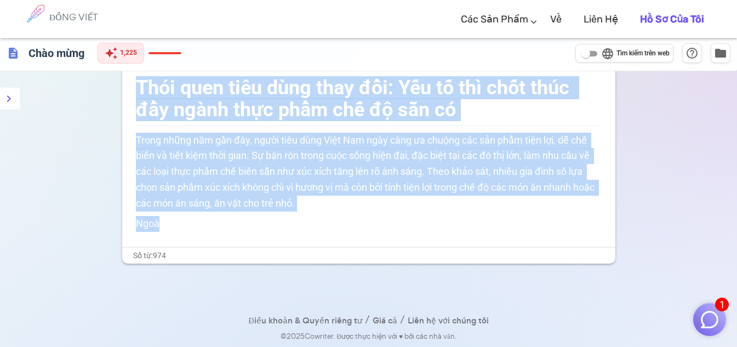
drag, startPoint x: 138, startPoint y: 95, endPoint x: 293, endPoint y: 312, distance: 266.2
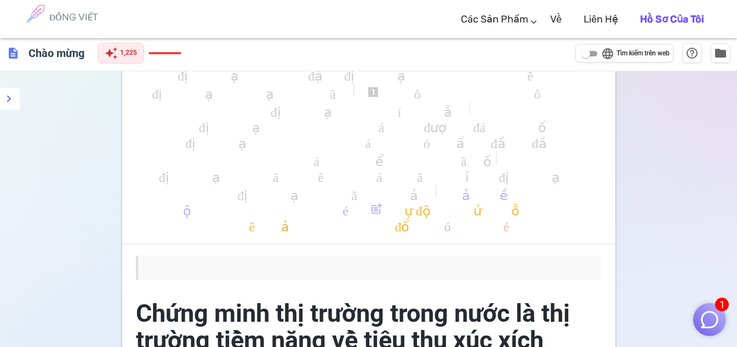
scroll to position [0, 0]
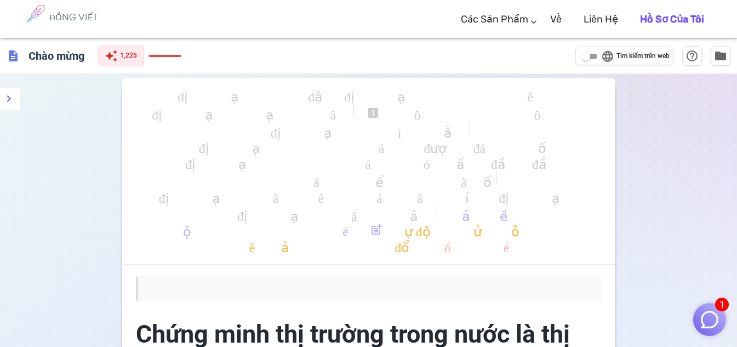
click at [212, 293] on blockquote "﻿" at bounding box center [369, 288] width 466 height 25
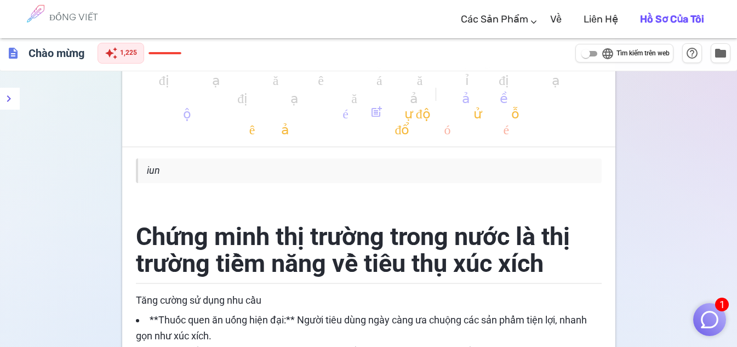
scroll to position [91, 0]
